Goal: Task Accomplishment & Management: Use online tool/utility

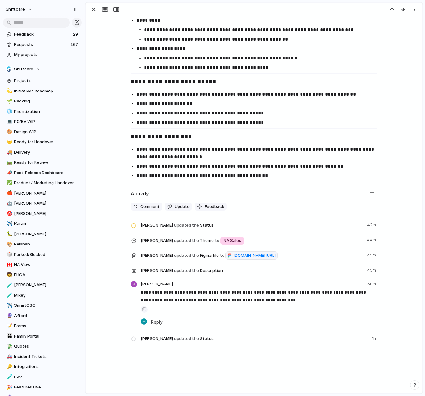
scroll to position [828, 0]
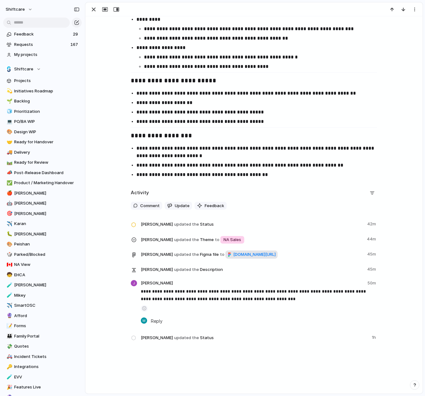
click at [233, 258] on span "[DOMAIN_NAME][URL]" at bounding box center [254, 254] width 42 height 6
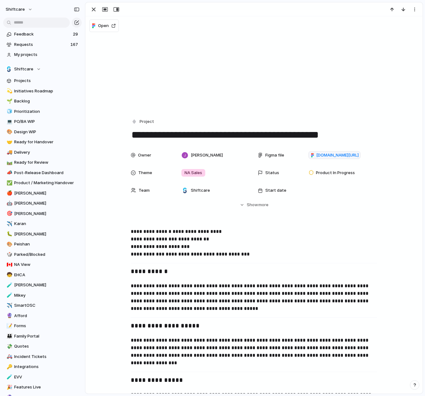
scroll to position [0, 0]
click at [254, 206] on span "Show" at bounding box center [252, 205] width 11 height 6
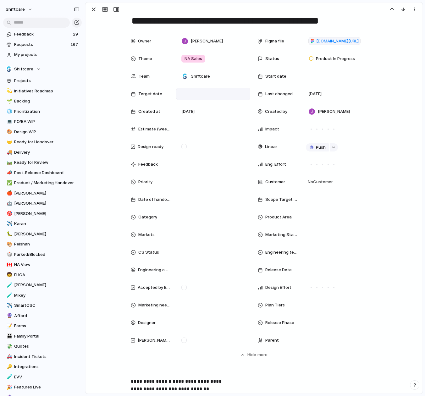
scroll to position [116, 0]
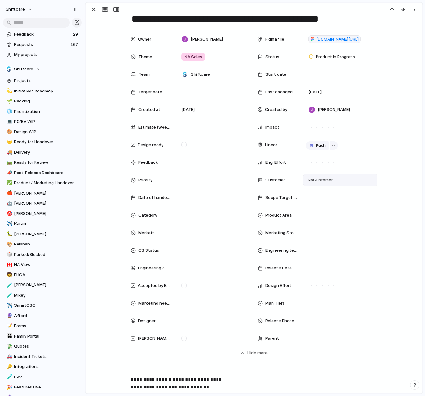
click at [321, 180] on span "No Customer" at bounding box center [319, 180] width 27 height 6
type input "*****"
